Goal: Find specific page/section: Find specific page/section

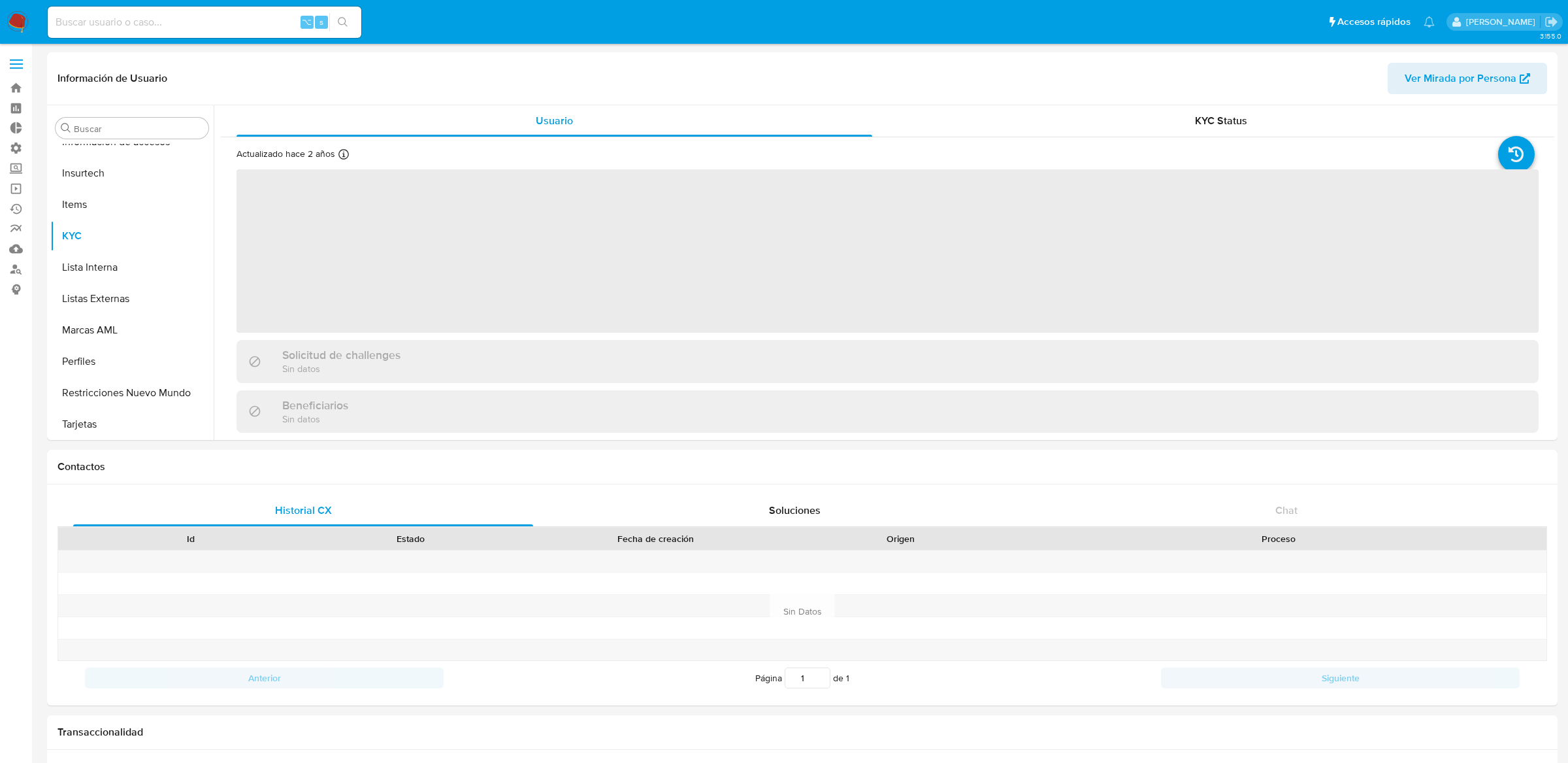
scroll to position [583, 0]
click at [12, 60] on span at bounding box center [16, 59] width 13 height 2
click at [0, 0] on input "checkbox" at bounding box center [0, 0] width 0 height 0
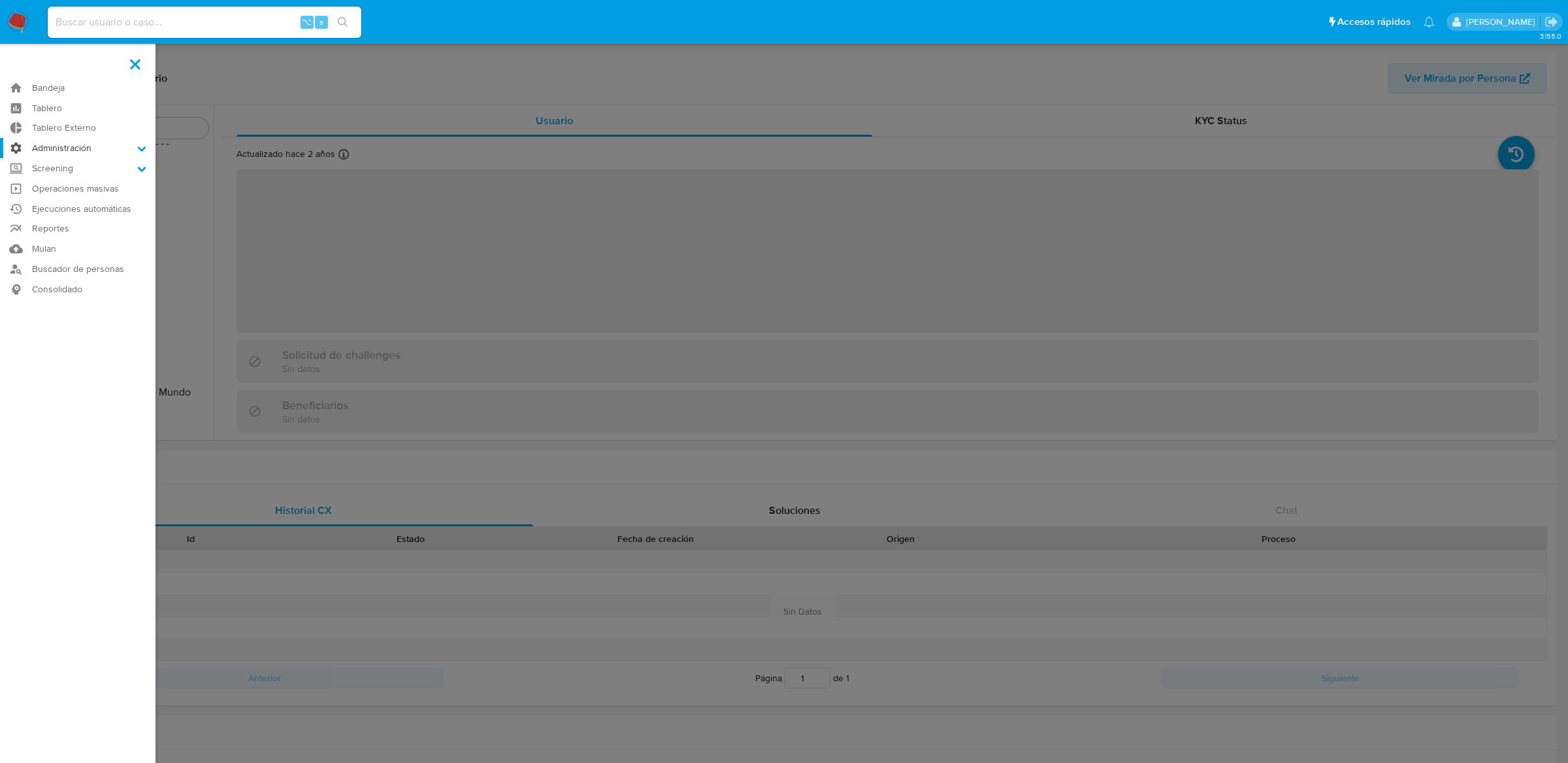
click at [50, 141] on label "Administración" at bounding box center [78, 148] width 155 height 21
click at [0, 0] on input "Administración" at bounding box center [0, 0] width 0 height 0
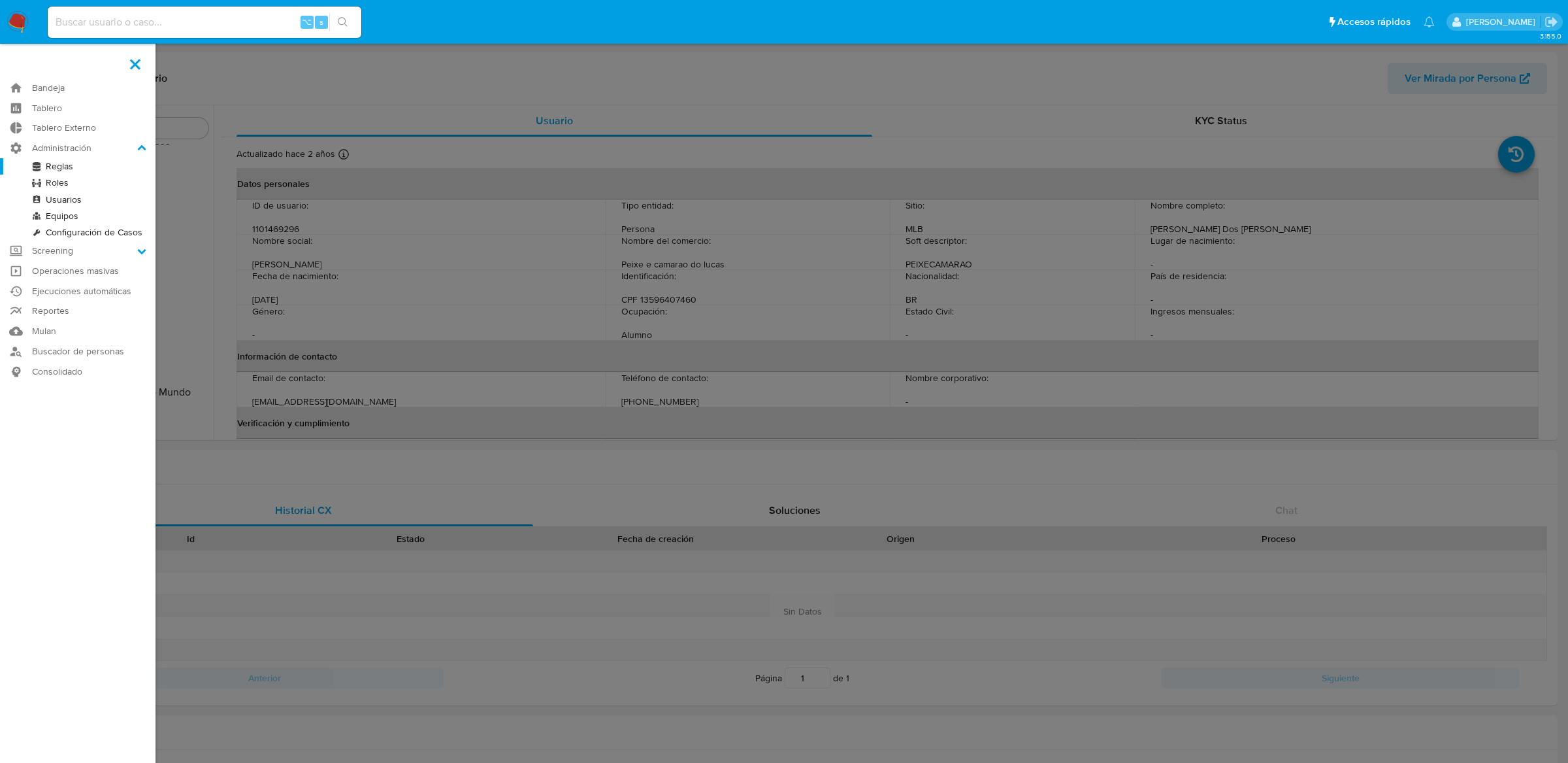
select select "10"
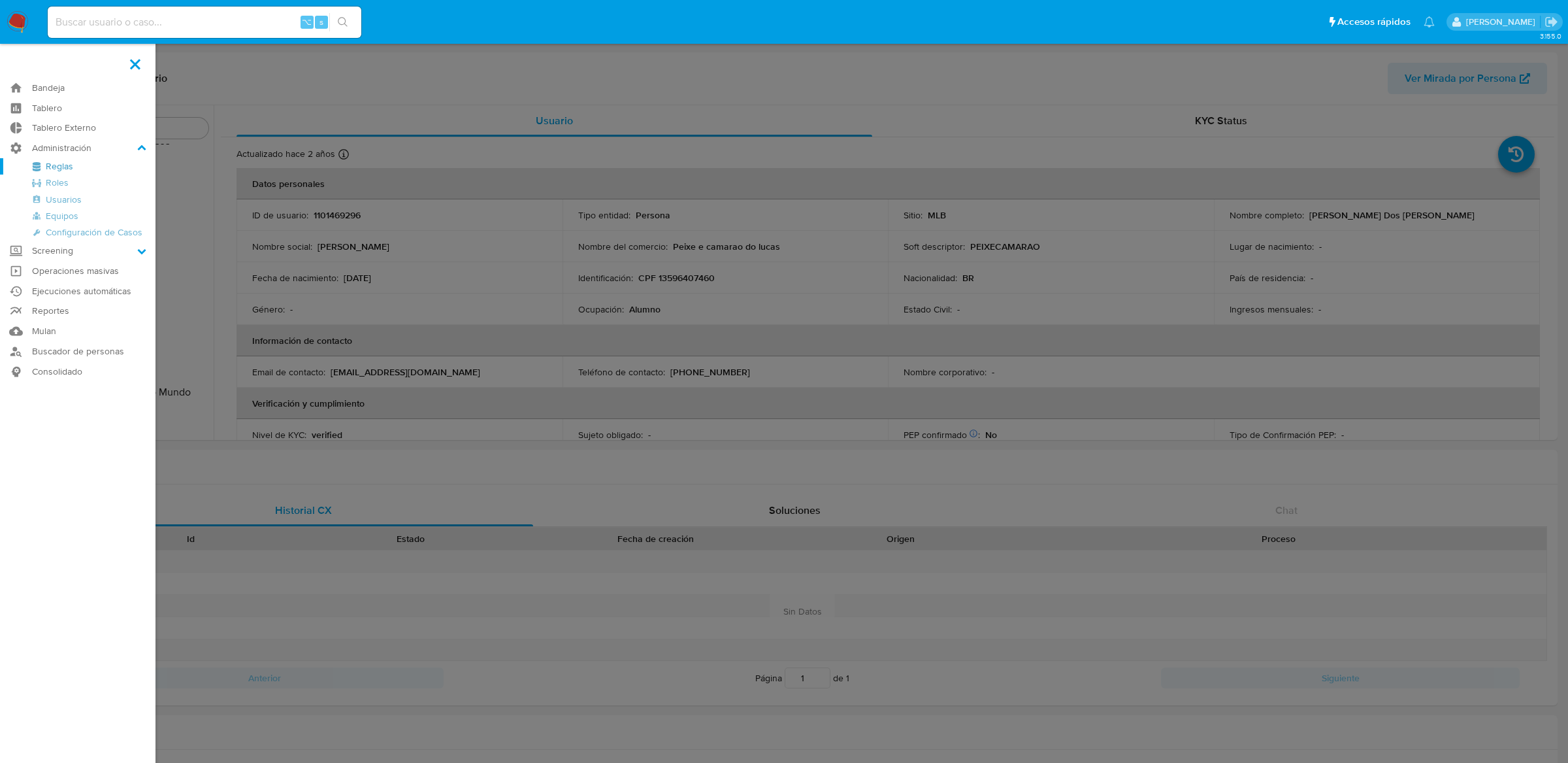
click at [65, 168] on link "Reglas" at bounding box center [78, 166] width 155 height 17
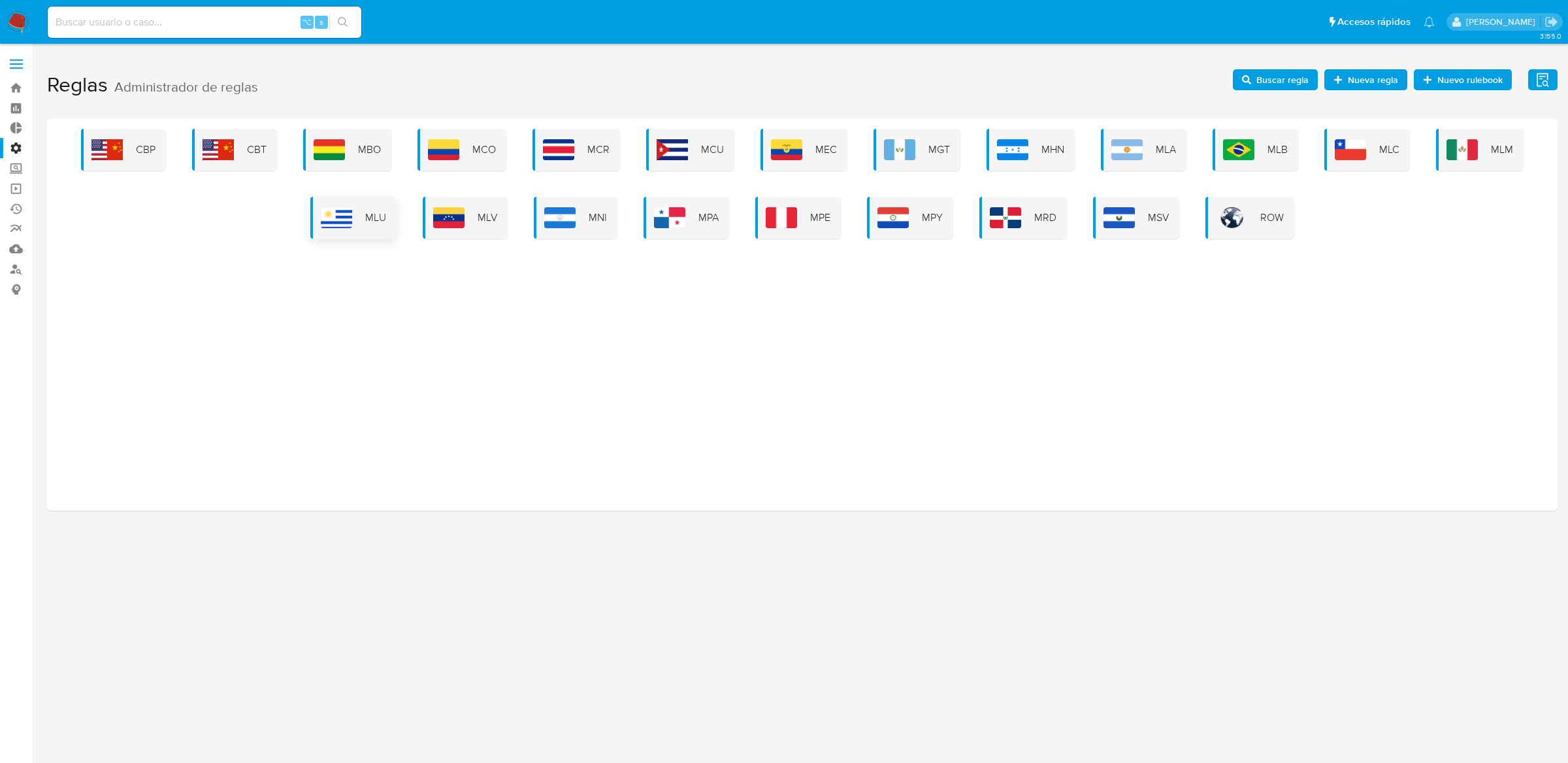
click at [344, 219] on img at bounding box center [337, 218] width 32 height 21
